Goal: Task Accomplishment & Management: Use online tool/utility

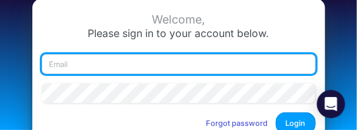
click at [194, 59] on input "email" at bounding box center [179, 64] width 274 height 20
paste input "https://app.logica.cloud/v3340/model/68e9870953cf7bb05a2c4d9c"
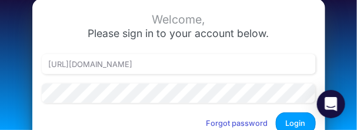
click at [89, 78] on div "https://app.logica.cloud/v3340/model/68e9870953cf7bb05a2c4d9c" at bounding box center [179, 68] width 280 height 29
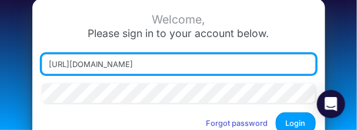
click at [91, 63] on input "https://app.logica.cloud/v3340/model/68e9870953cf7bb05a2c4d9c" at bounding box center [179, 64] width 274 height 20
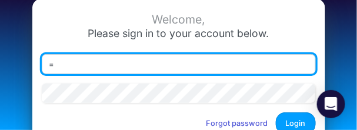
paste input "carissa.castro+cquence@logica.cloud"
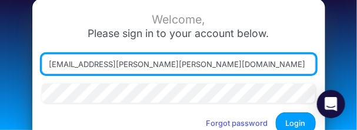
paste input "email"
type input "carissa.castro+cquence@logica.cloud"
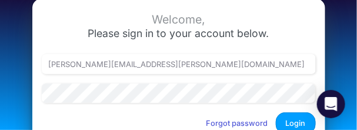
click at [303, 119] on button "Login" at bounding box center [296, 123] width 40 height 22
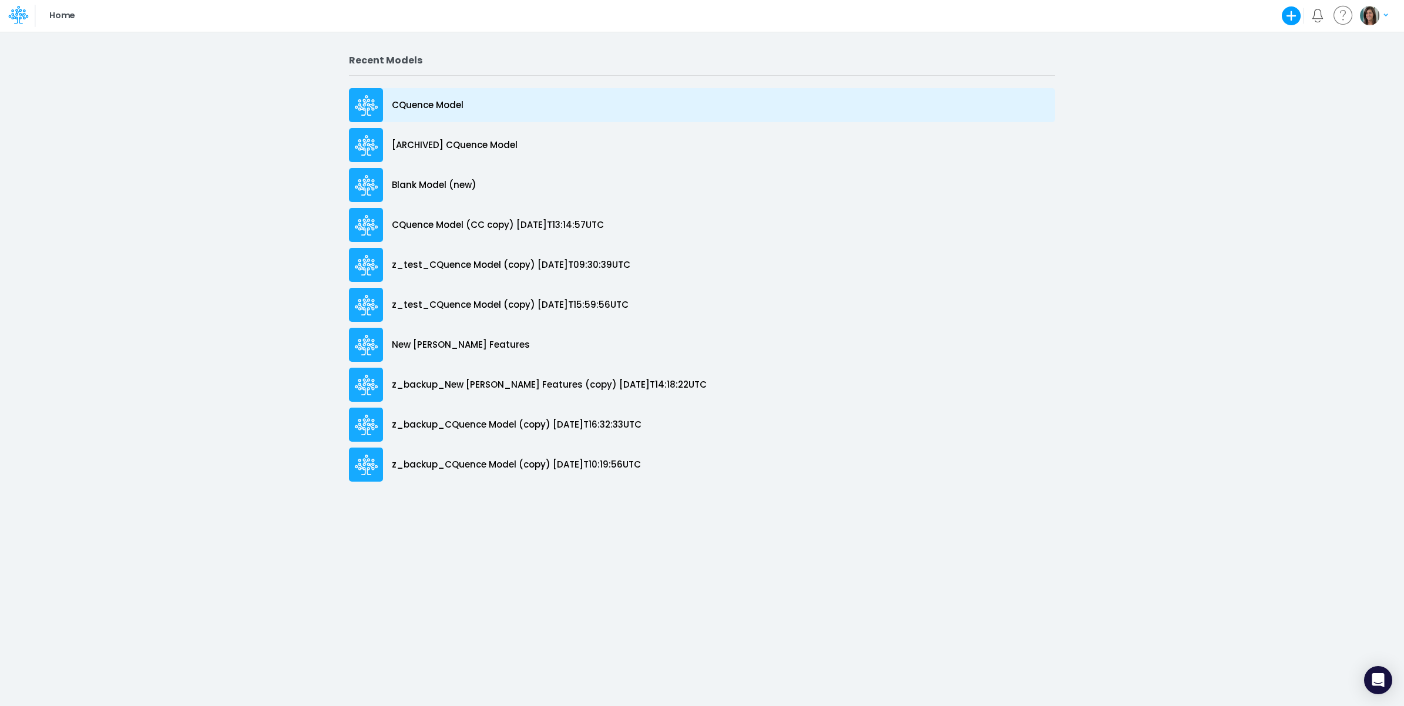
click at [415, 94] on div "CQuence Model" at bounding box center [702, 105] width 706 height 34
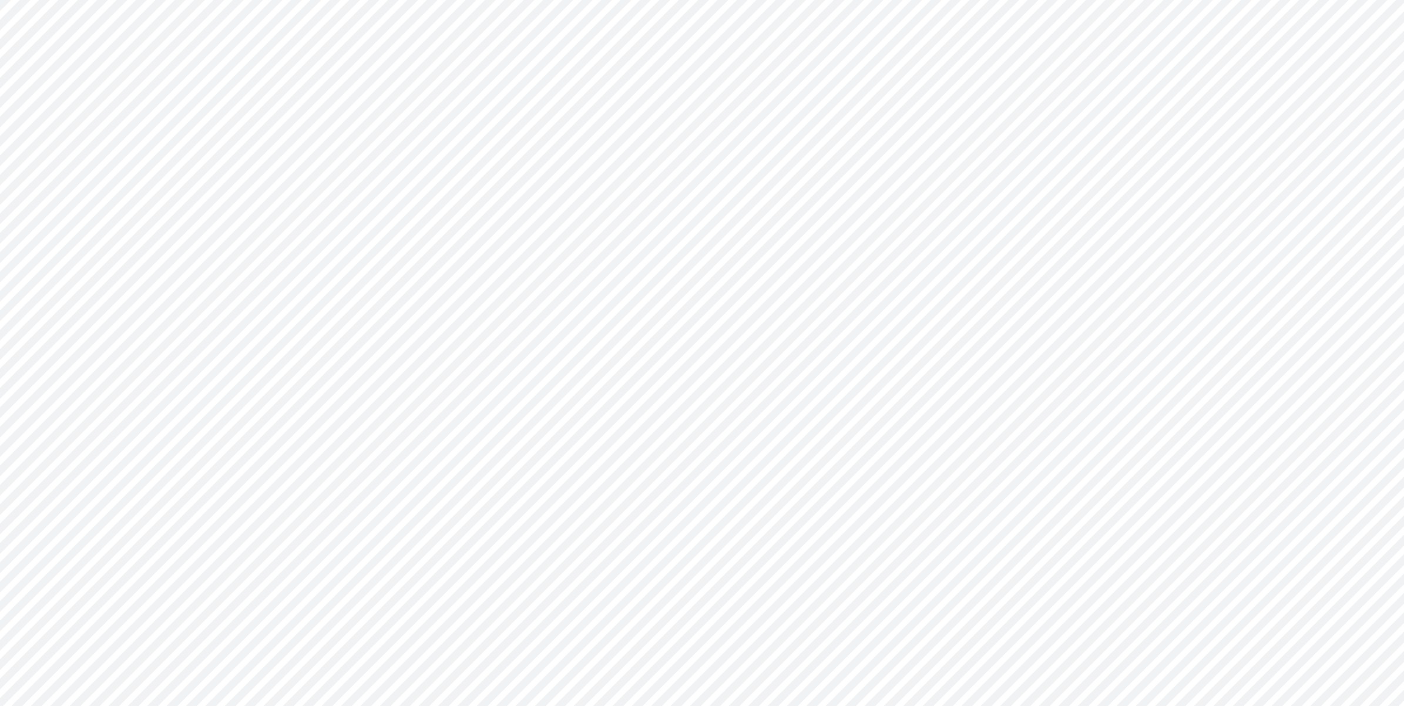
type input "Consolidated All by Month"
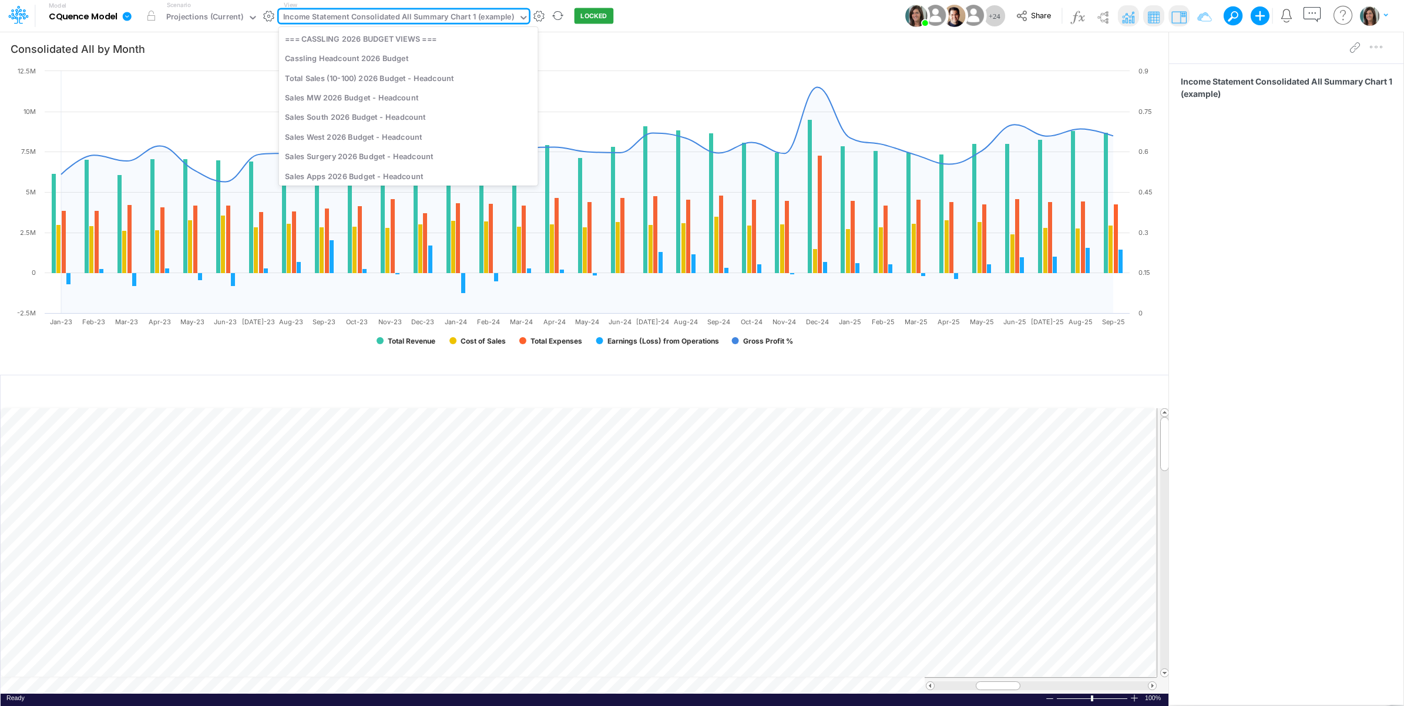
click at [411, 21] on div "Income Statement Consolidated All Summary Chart 1 (example)" at bounding box center [398, 18] width 231 height 14
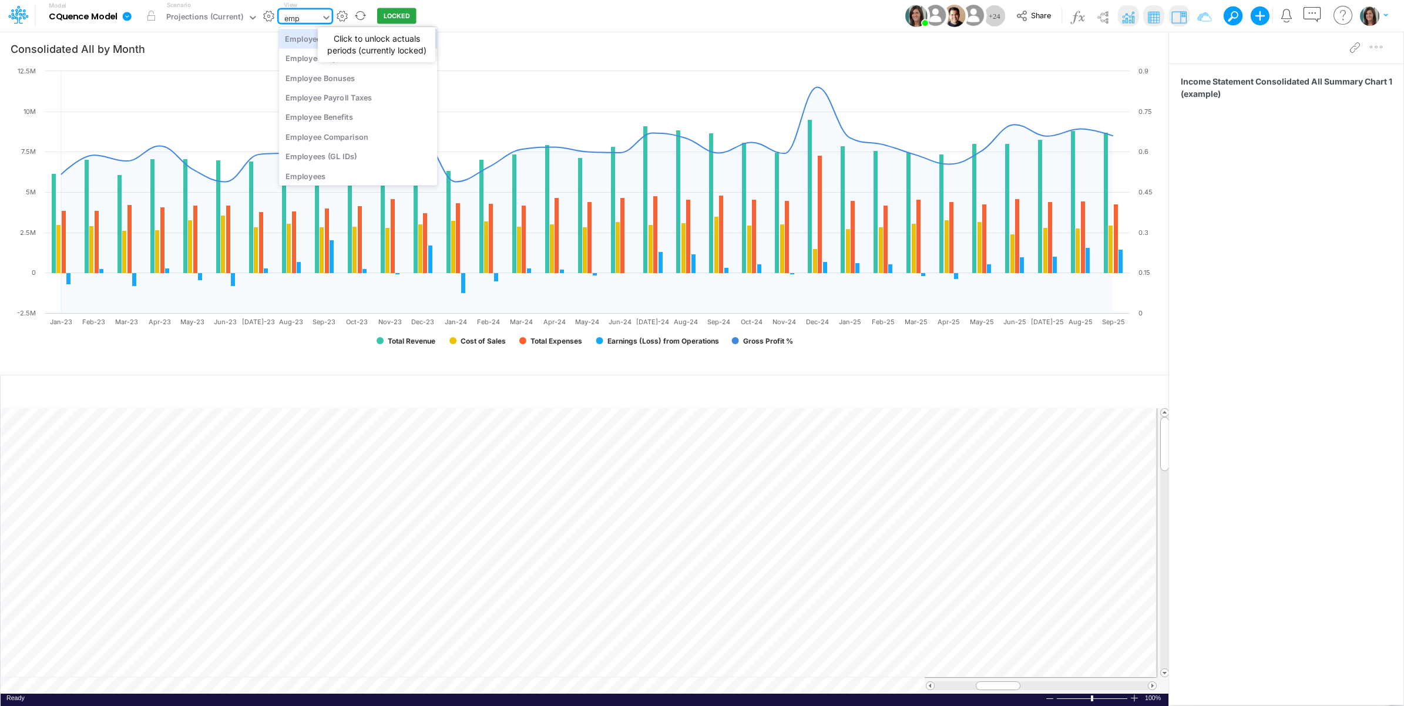
type input "empl"
click at [345, 174] on div "Employees" at bounding box center [358, 175] width 159 height 19
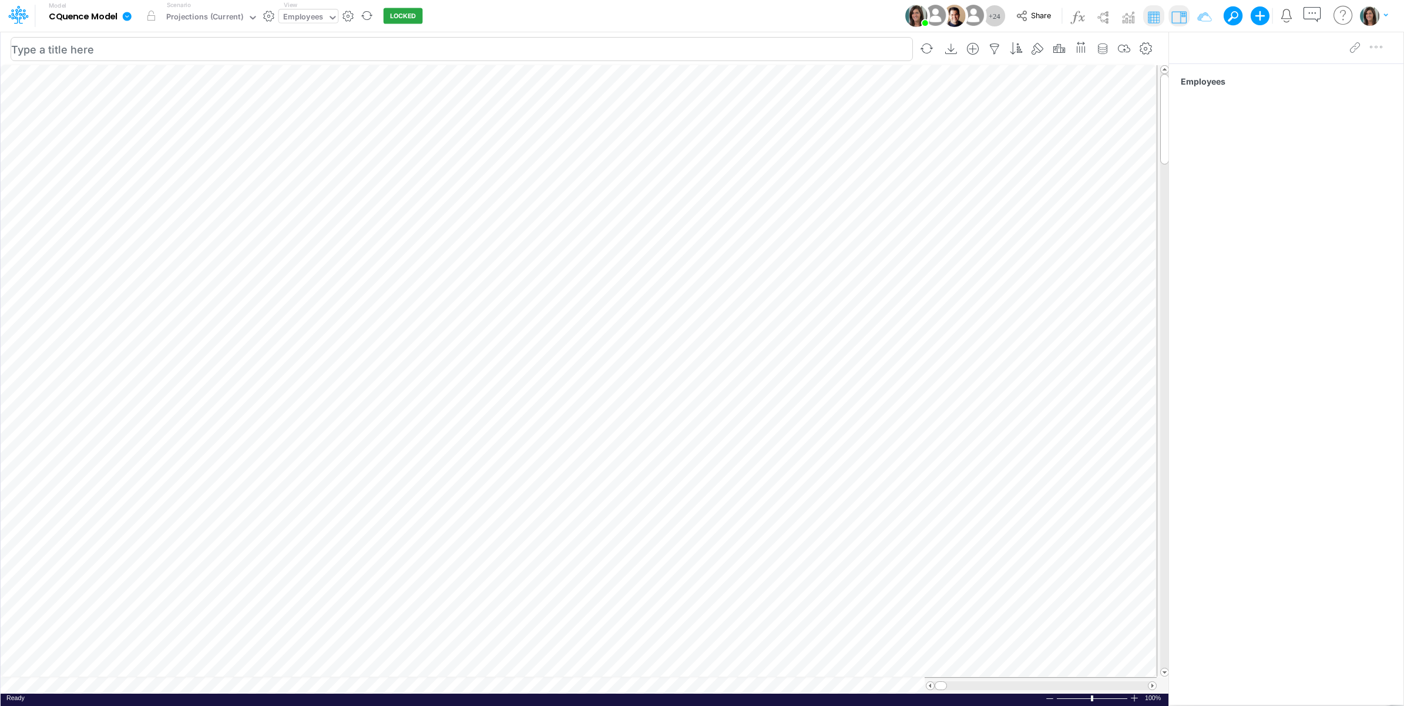
scroll to position [0, 1]
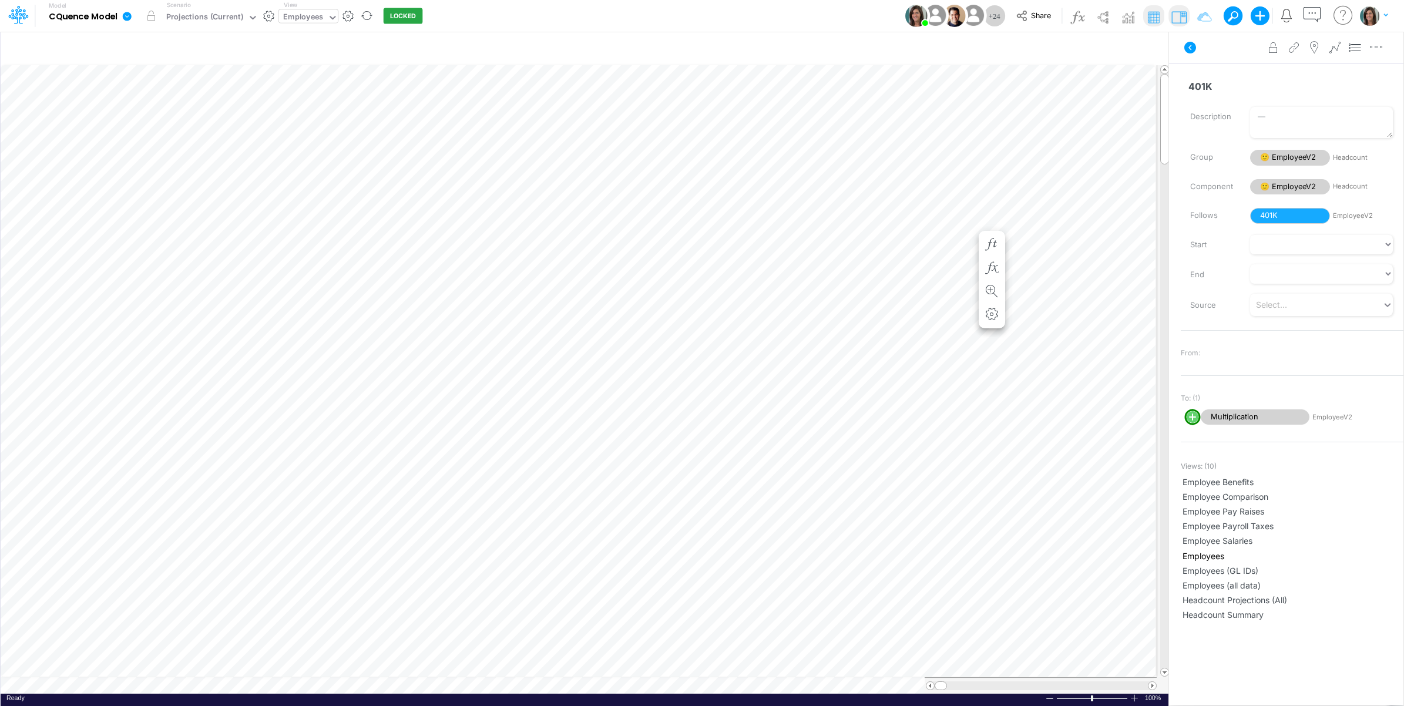
click at [513, 221] on div "Paste Cut Copy AutoFill 1 1" at bounding box center [585, 379] width 1168 height 629
click at [513, 51] on icon at bounding box center [1190, 48] width 12 height 12
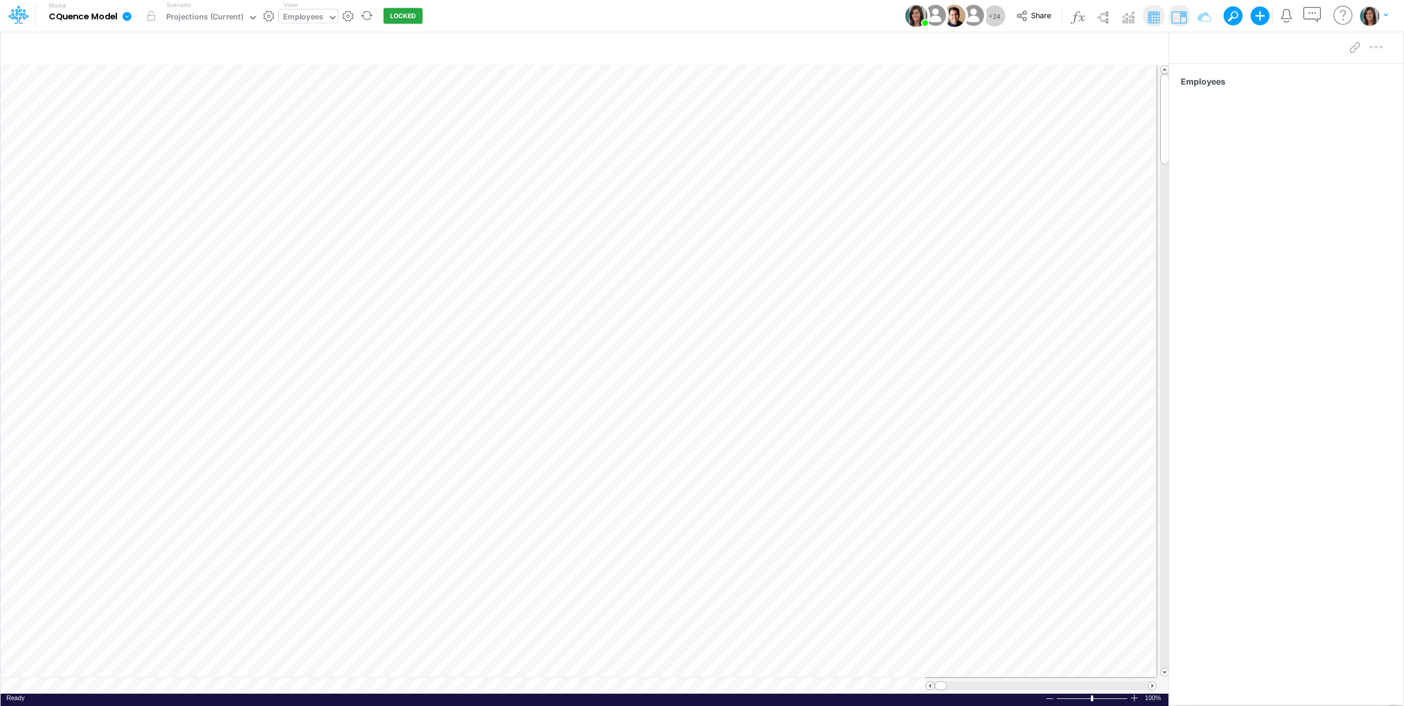
scroll to position [0, 1]
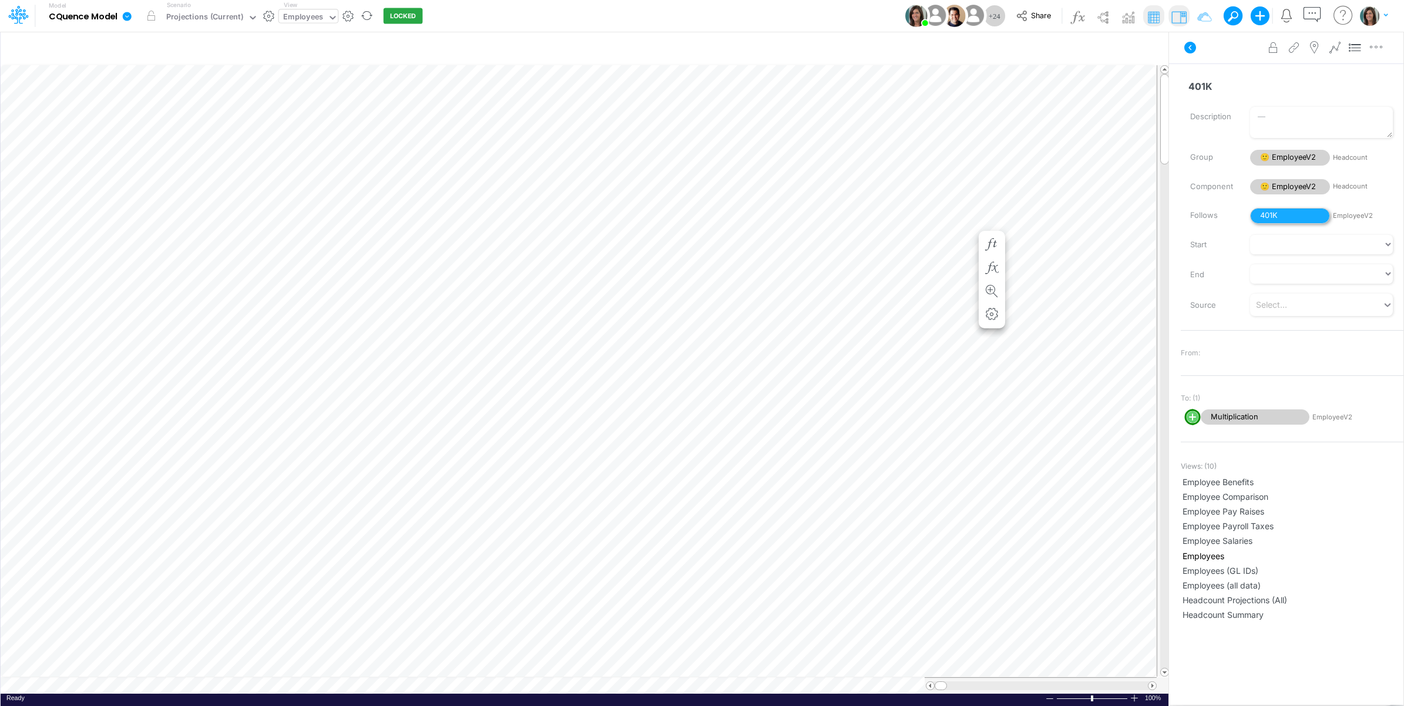
click at [513, 216] on span "401K" at bounding box center [1290, 216] width 80 height 16
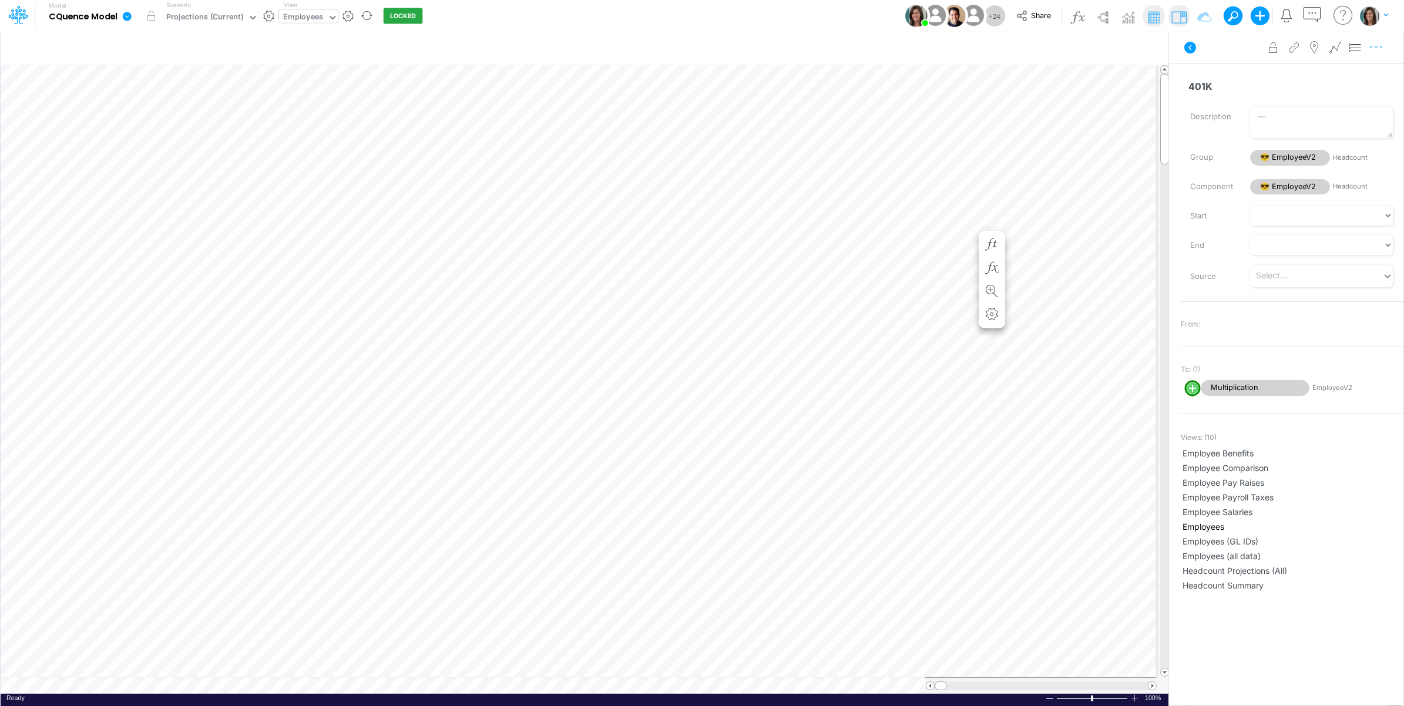
click at [513, 49] on icon "button" at bounding box center [1377, 47] width 18 height 12
click at [513, 73] on button "Advanced settings" at bounding box center [1315, 77] width 140 height 20
select select "dropdown"
select select "Text"
select select "iw9q_lOaGpgws8ZX8OLG4"
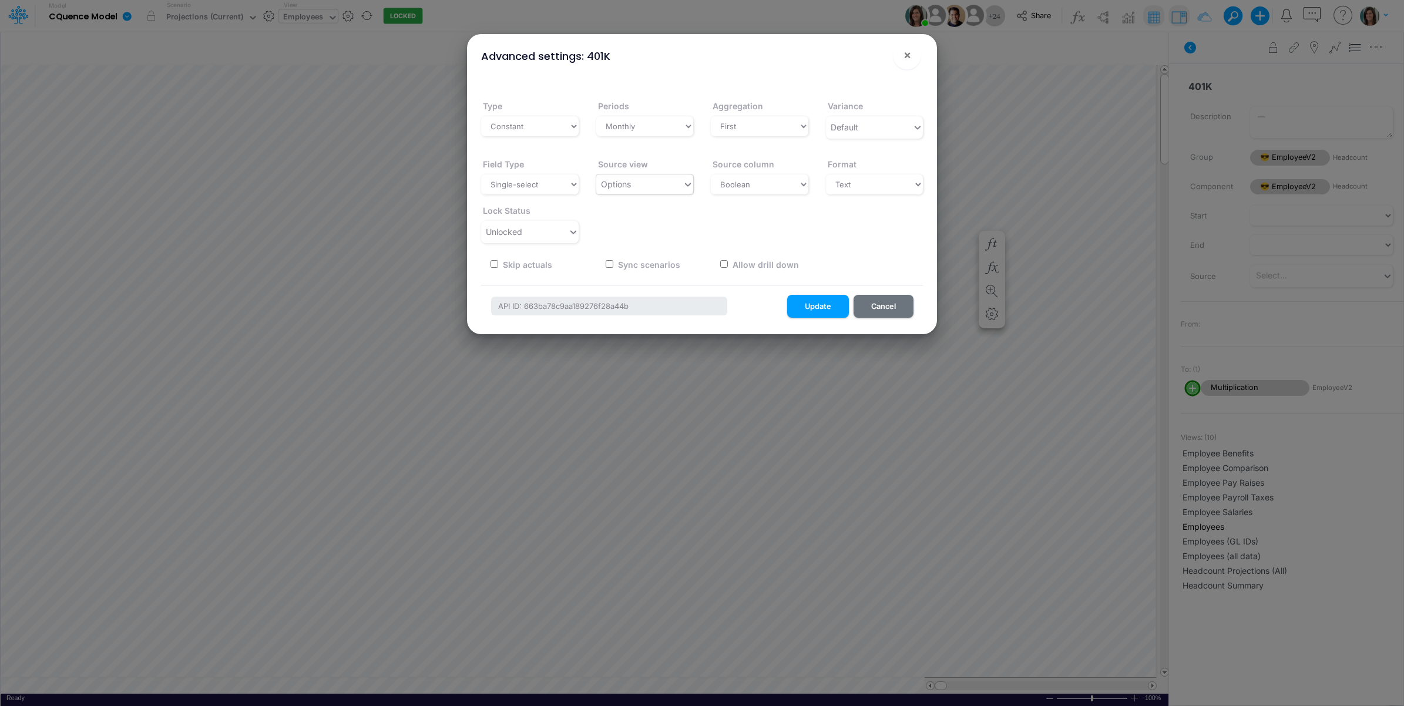
click at [513, 186] on div "Options" at bounding box center [639, 184] width 87 height 20
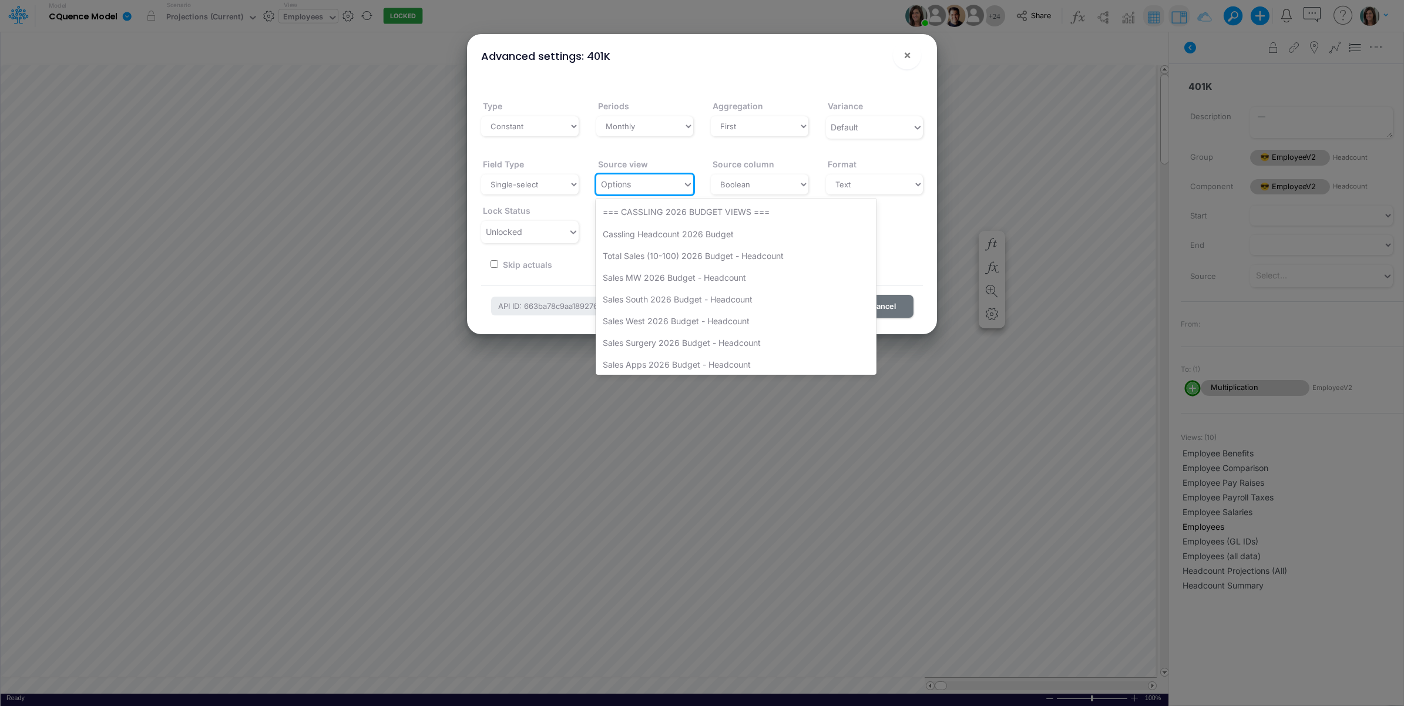
scroll to position [3210, 0]
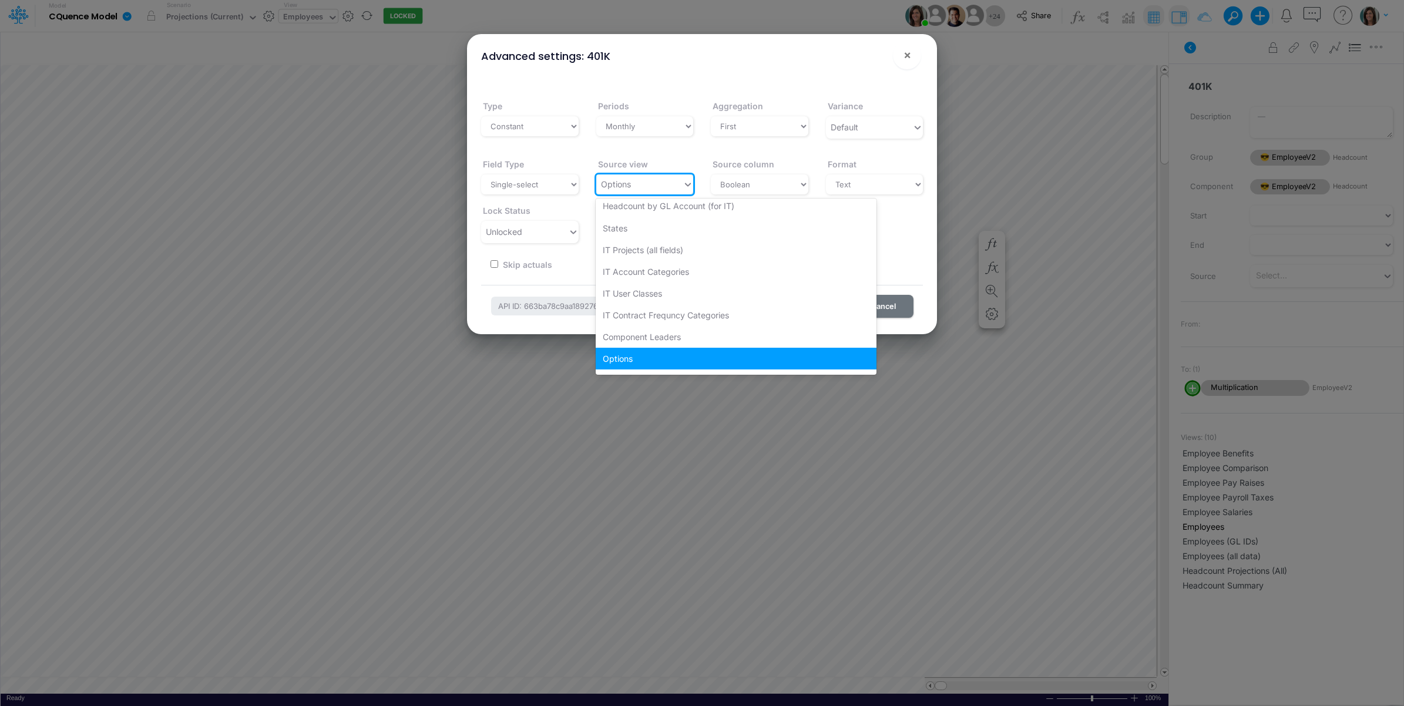
click at [513, 186] on div "Options" at bounding box center [639, 184] width 87 height 20
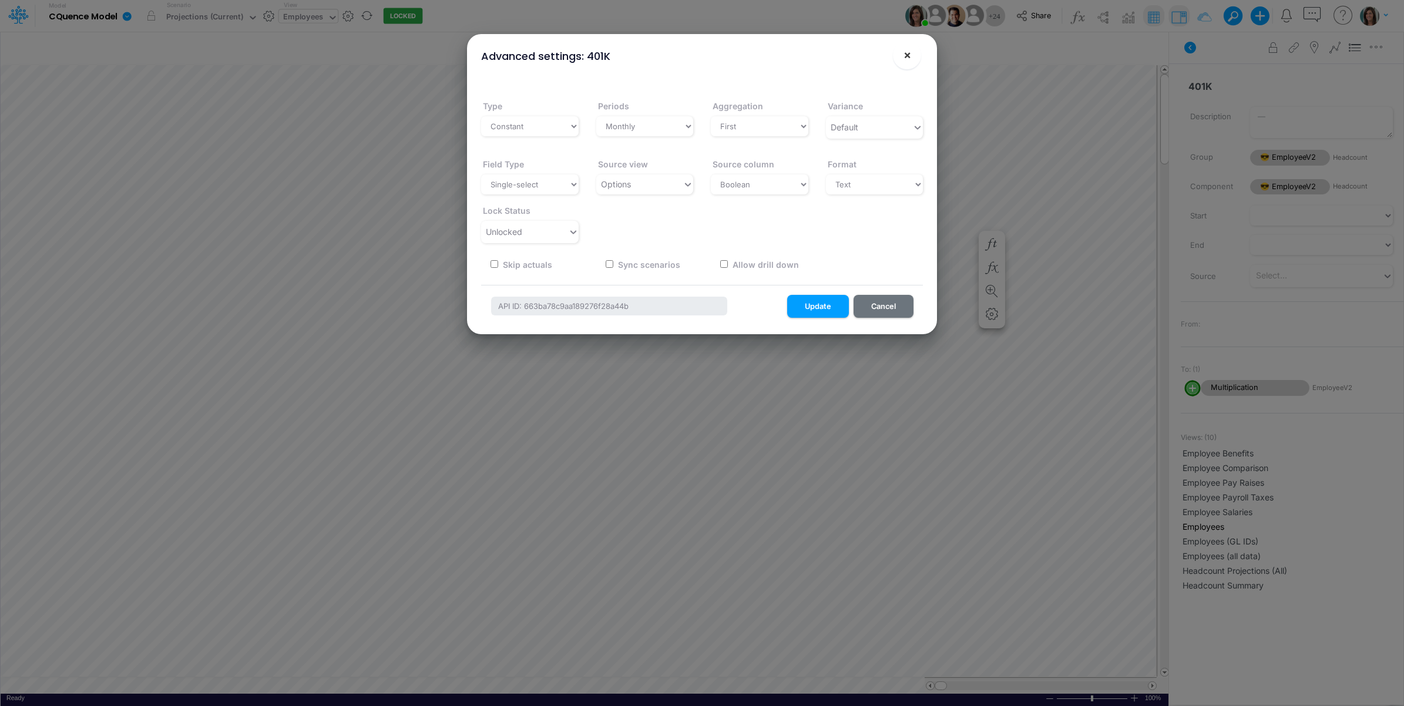
click at [513, 51] on button "×" at bounding box center [907, 55] width 28 height 28
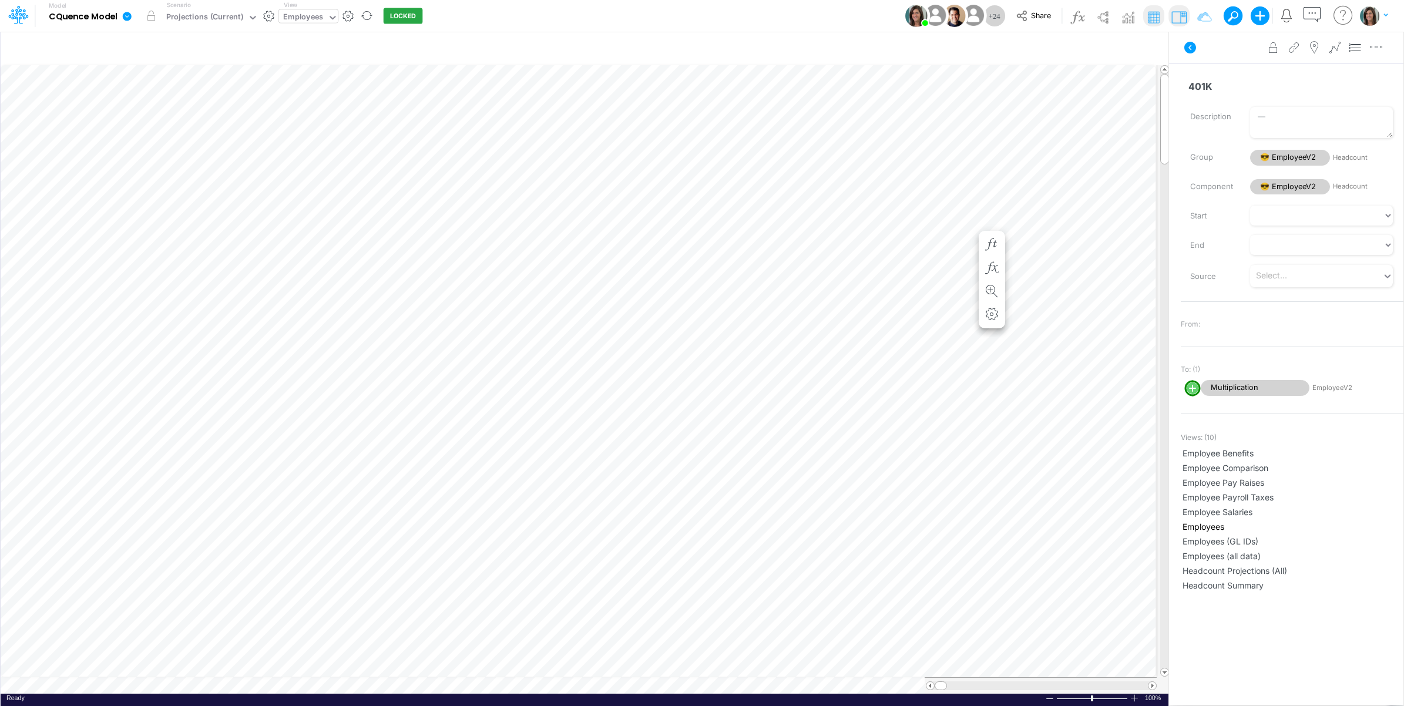
click at [513, 41] on icon at bounding box center [1190, 48] width 14 height 14
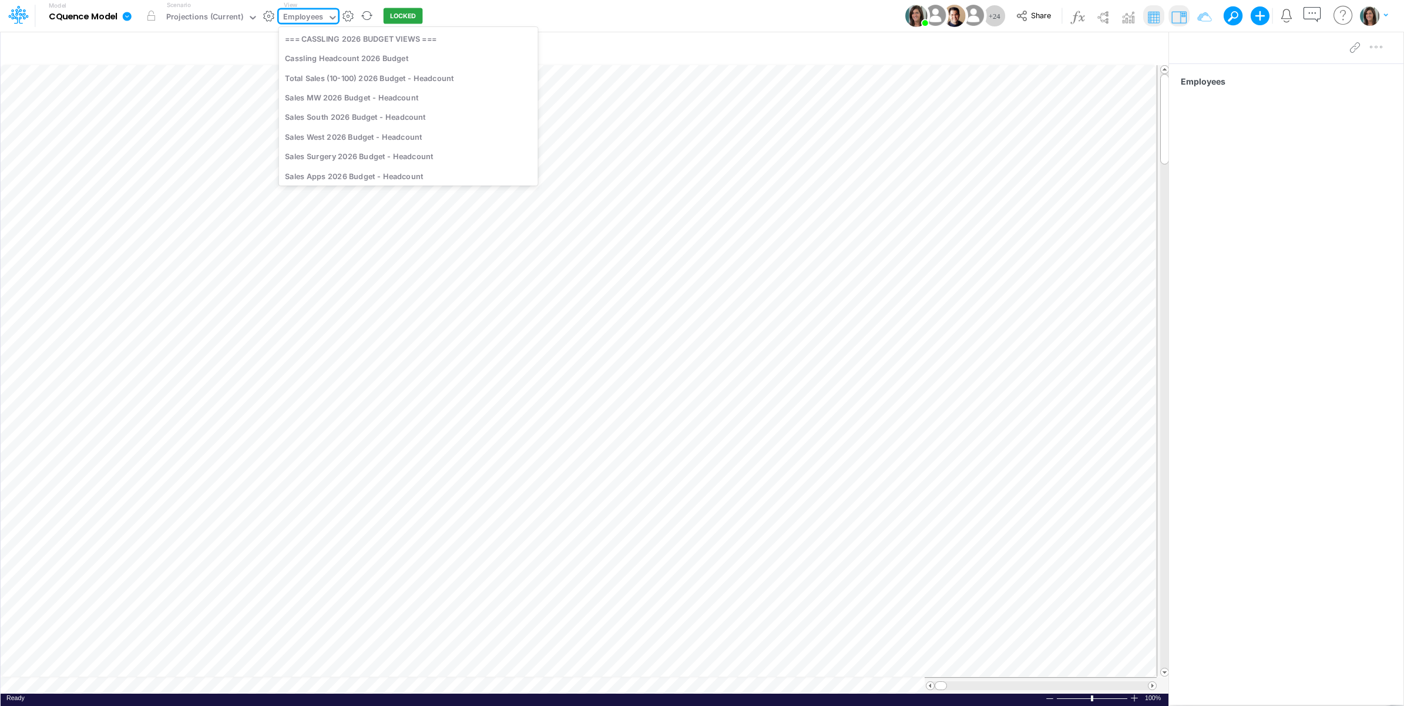
click at [293, 21] on div "Employees" at bounding box center [303, 18] width 40 height 14
type input "option"
click at [304, 46] on div "Options" at bounding box center [358, 38] width 159 height 19
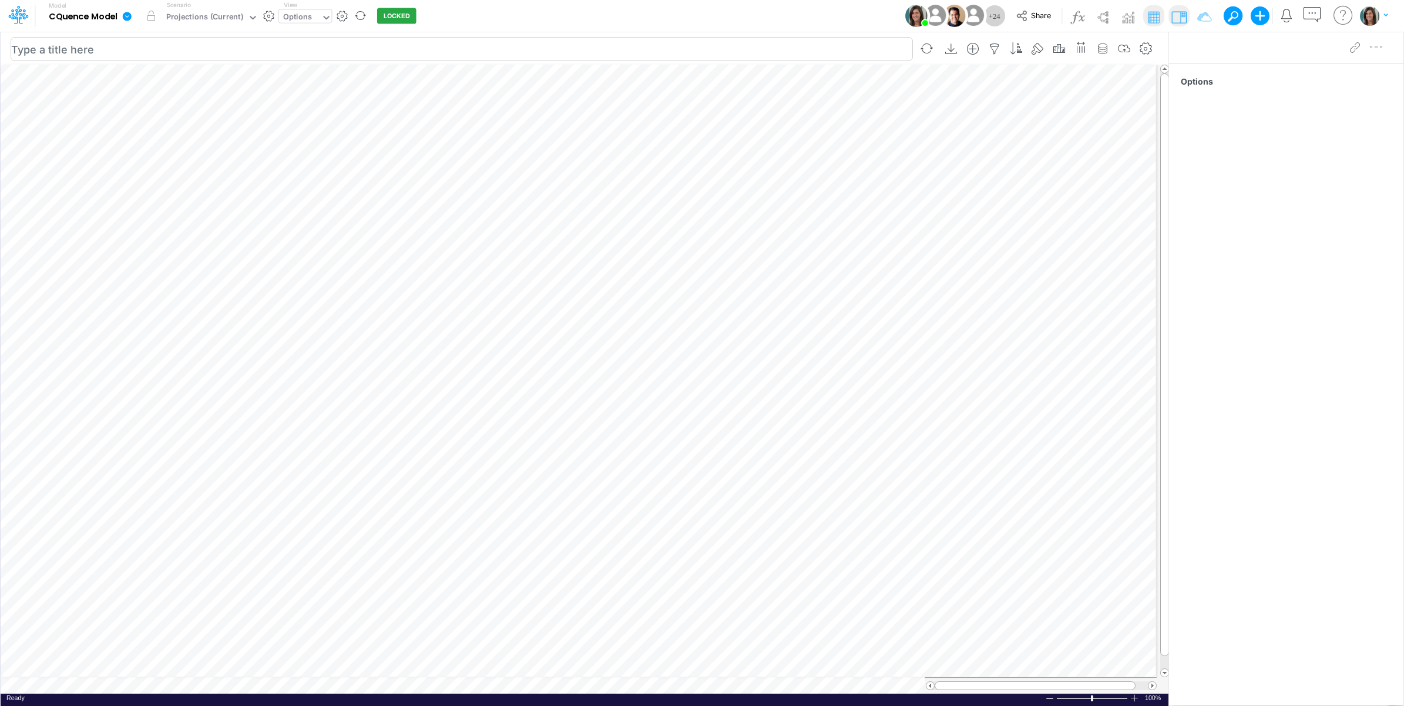
scroll to position [0, 1]
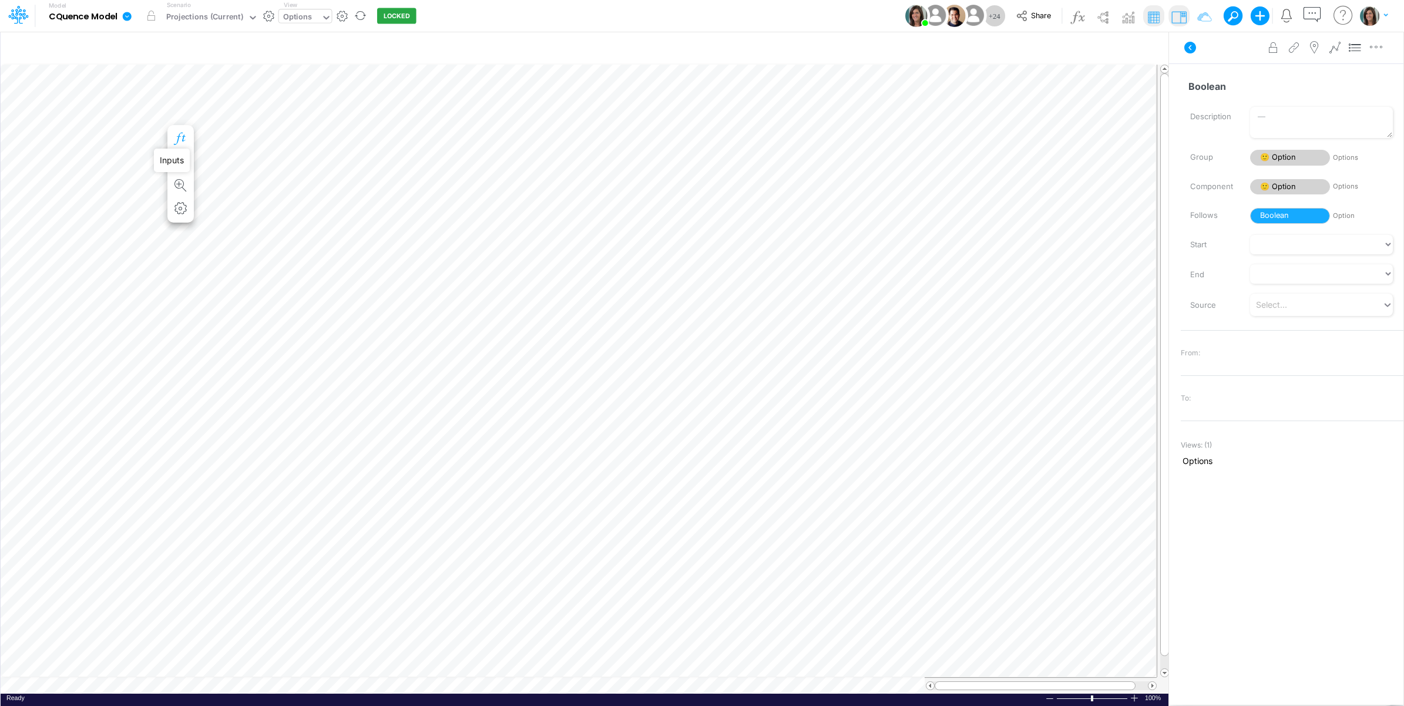
click at [183, 135] on icon "button" at bounding box center [181, 139] width 18 height 12
click at [513, 51] on icon at bounding box center [1190, 48] width 12 height 12
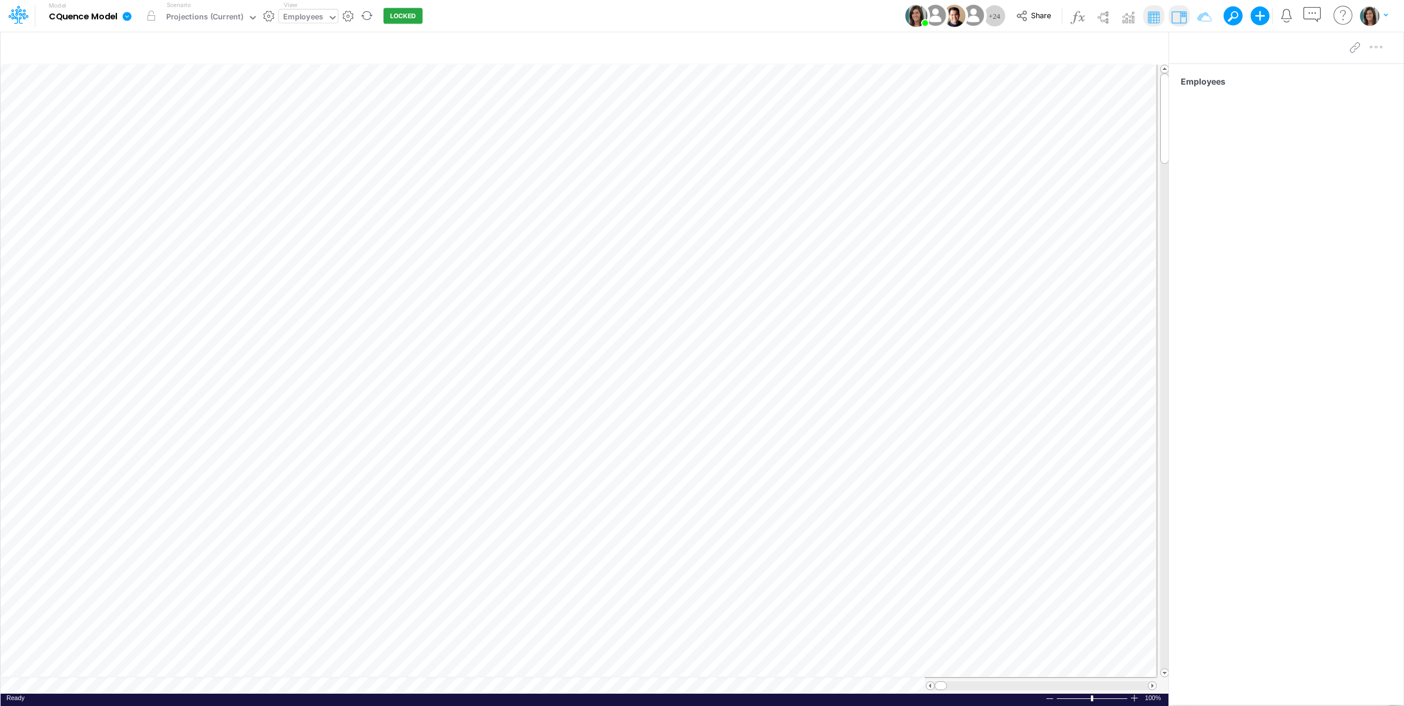
scroll to position [0, 1]
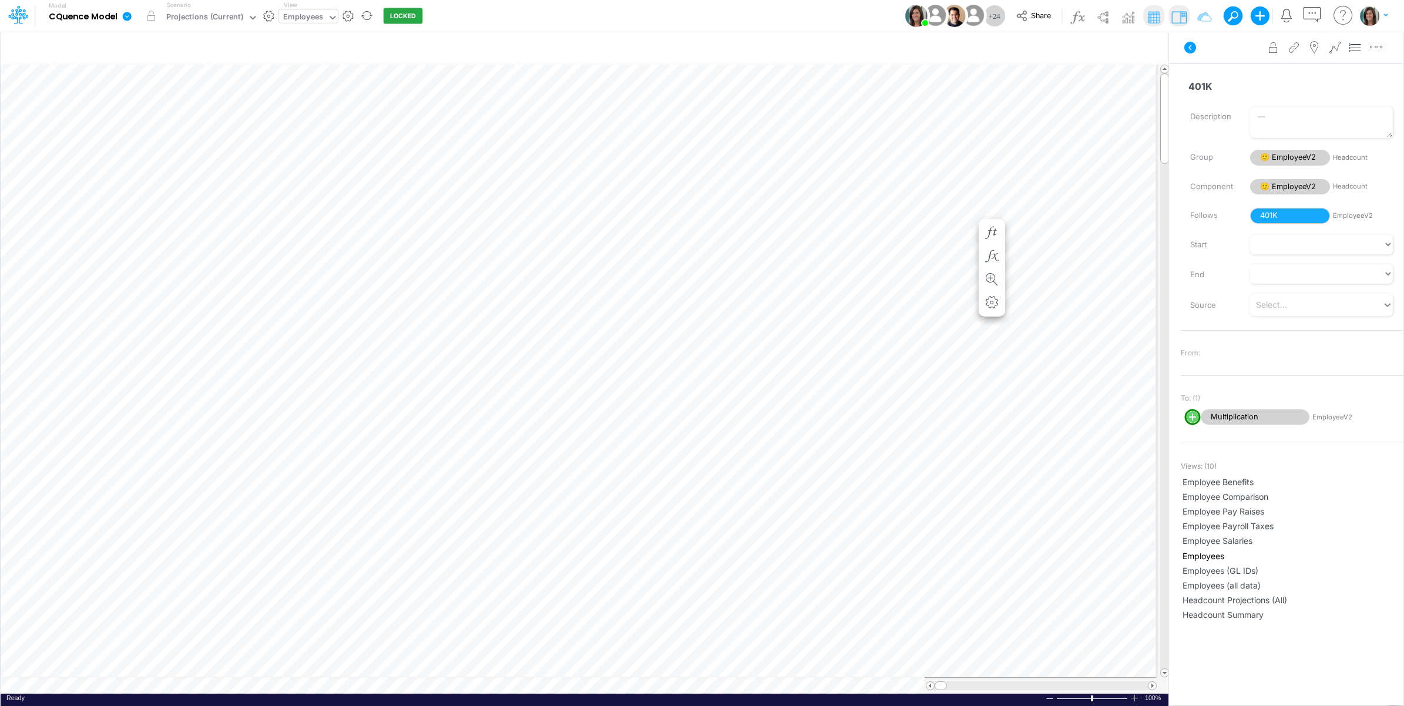
scroll to position [0, 1]
click at [513, 49] on icon at bounding box center [1190, 48] width 12 height 12
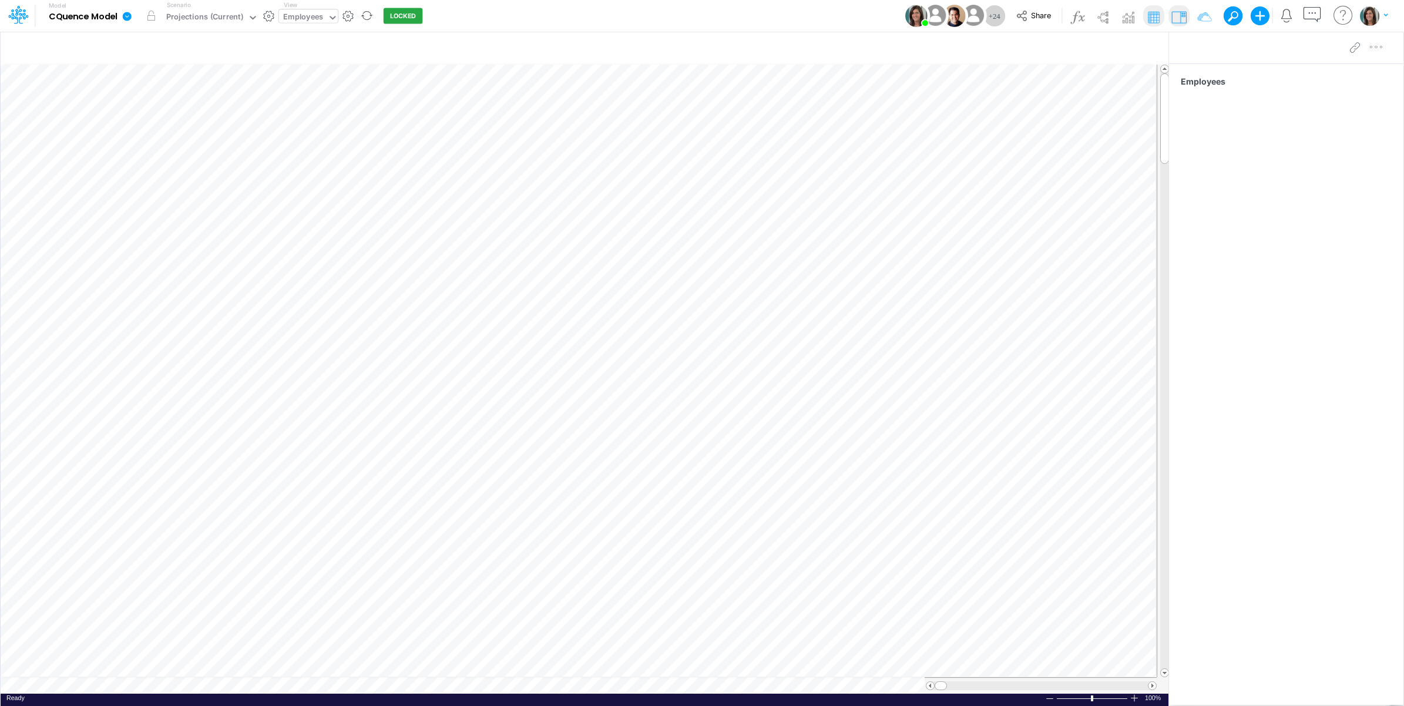
scroll to position [0, 1]
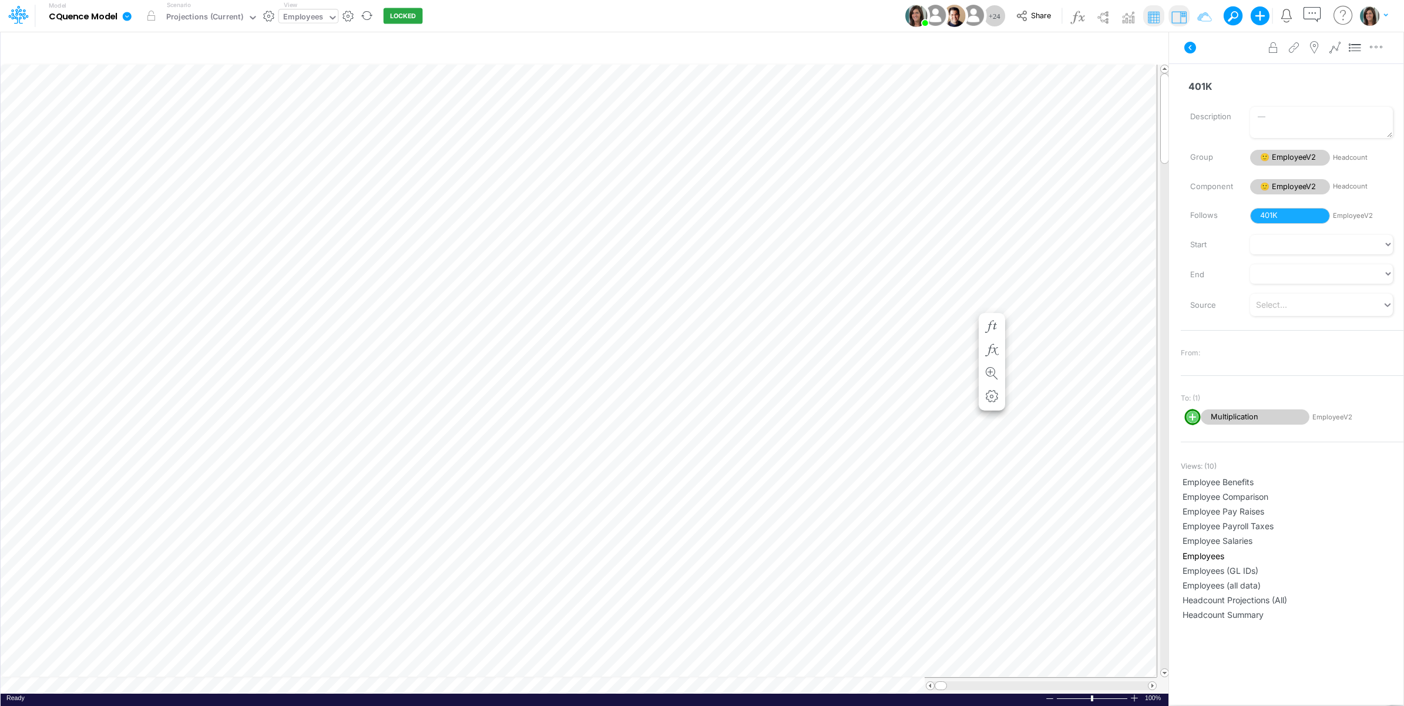
scroll to position [0, 1]
click at [513, 292] on div "Paste Cut Copy AutoFill 0 1" at bounding box center [585, 379] width 1168 height 629
click at [513, 46] on icon at bounding box center [1190, 48] width 12 height 12
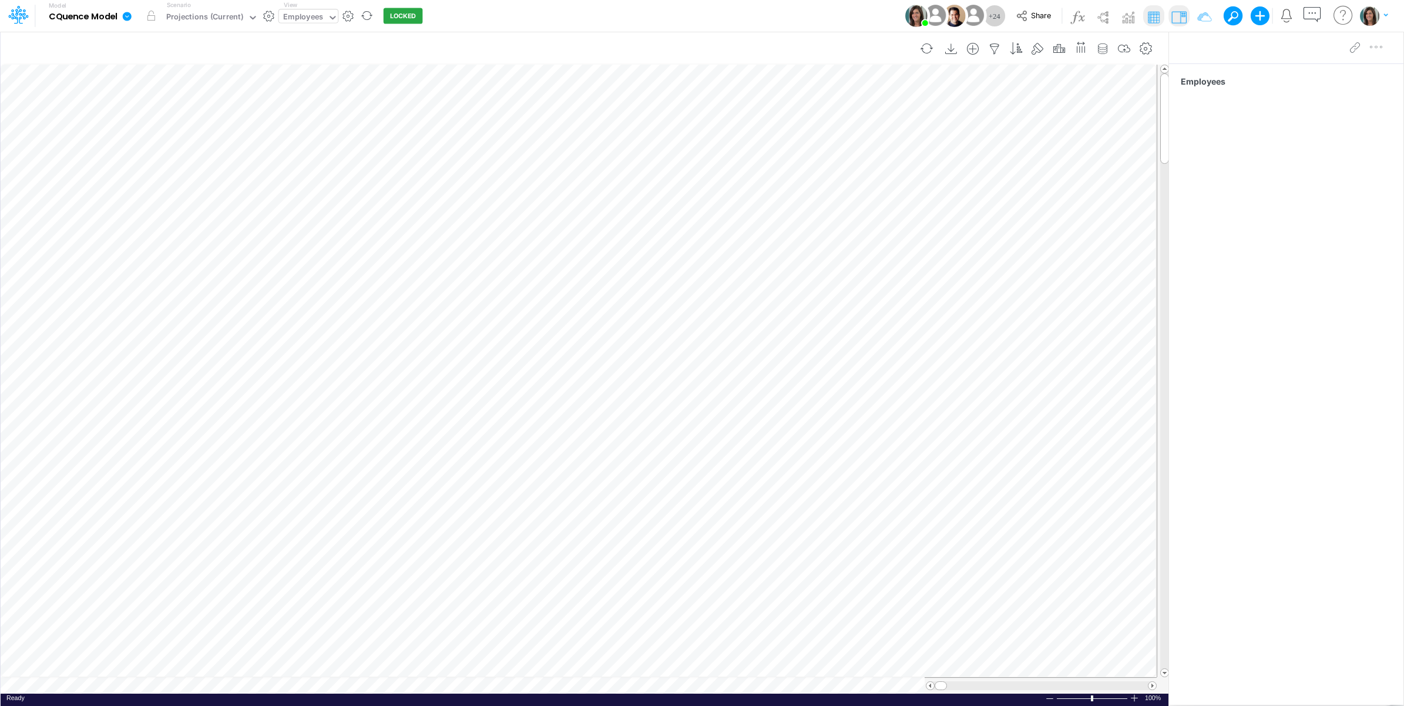
scroll to position [0, 1]
click at [513, 49] on icon "button" at bounding box center [995, 49] width 18 height 12
select select "notEqual"
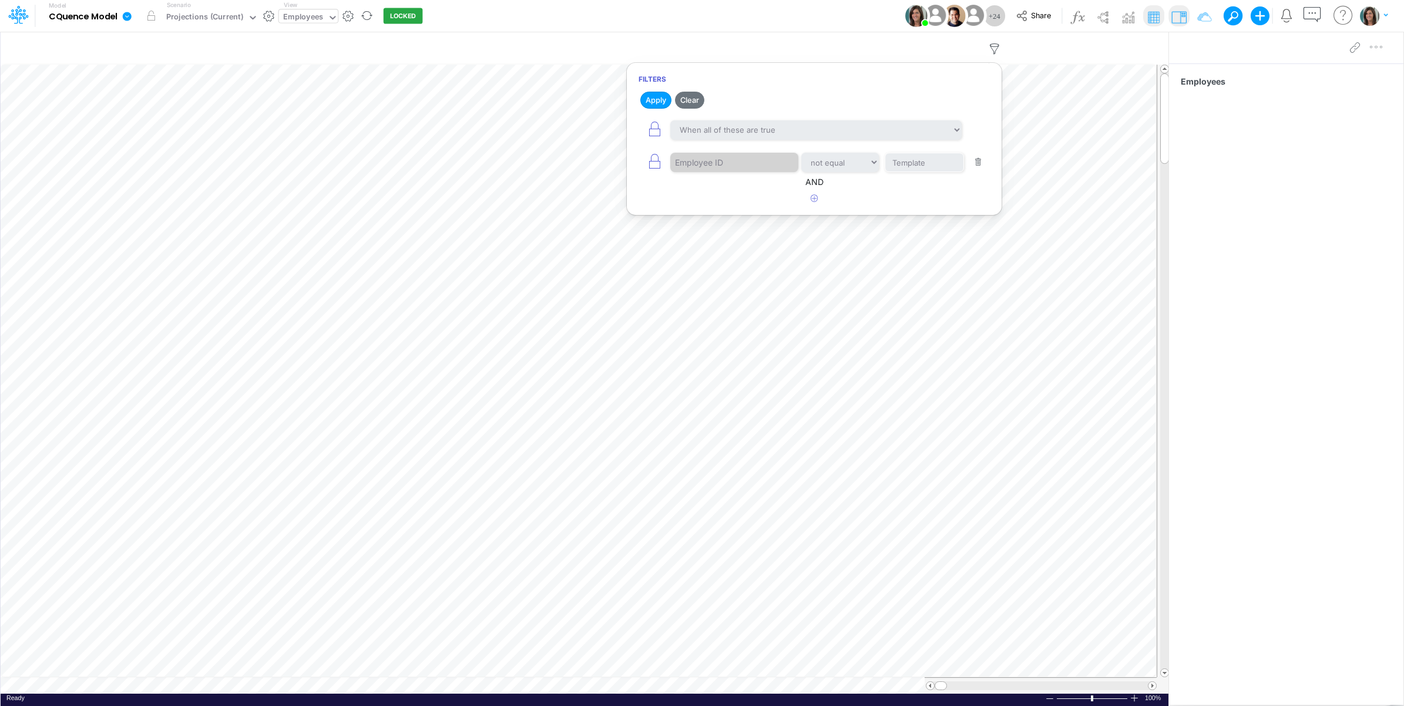
click at [513, 25] on div "Model CQuence Model Edit model settings Duplicate Import QuickBooks QuickBooks …" at bounding box center [702, 16] width 1264 height 32
